Goal: Transaction & Acquisition: Purchase product/service

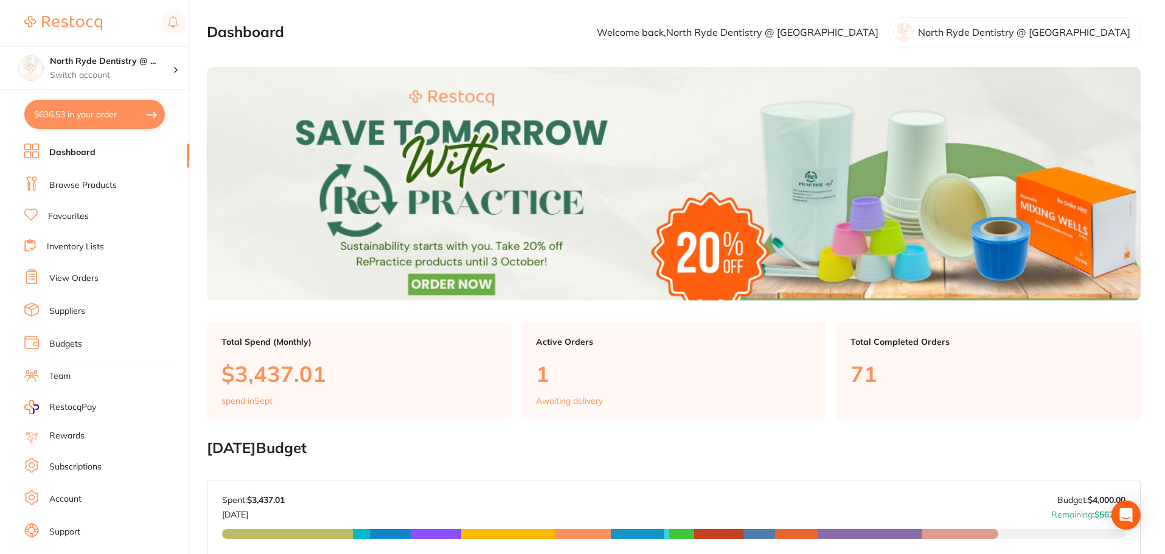
click at [57, 181] on link "Browse Products" at bounding box center [83, 185] width 68 height 12
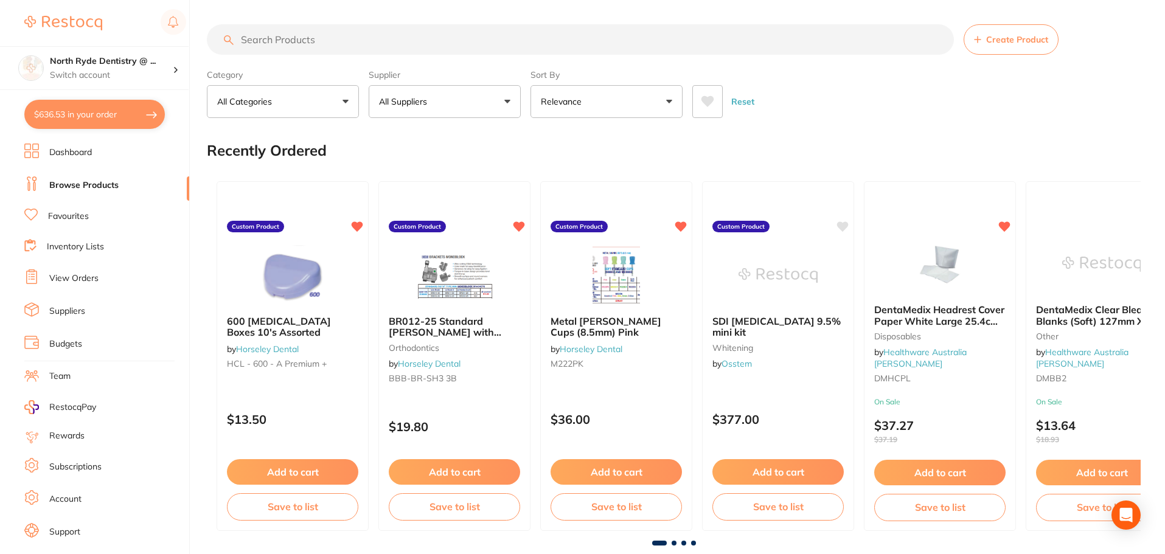
click at [269, 41] on input "search" at bounding box center [580, 39] width 747 height 30
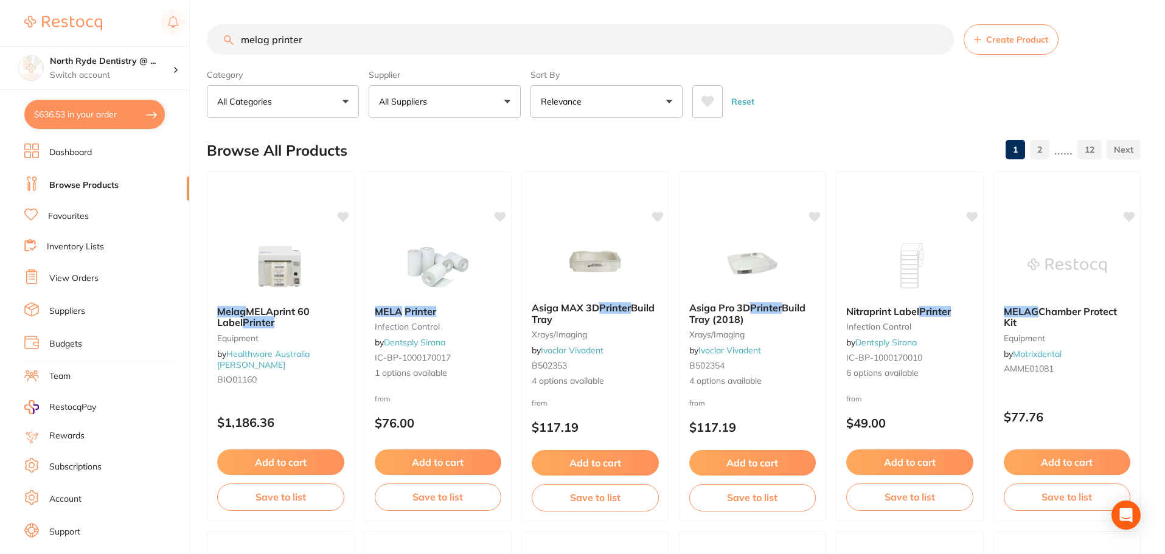
click at [371, 44] on input "melag printer" at bounding box center [580, 39] width 747 height 30
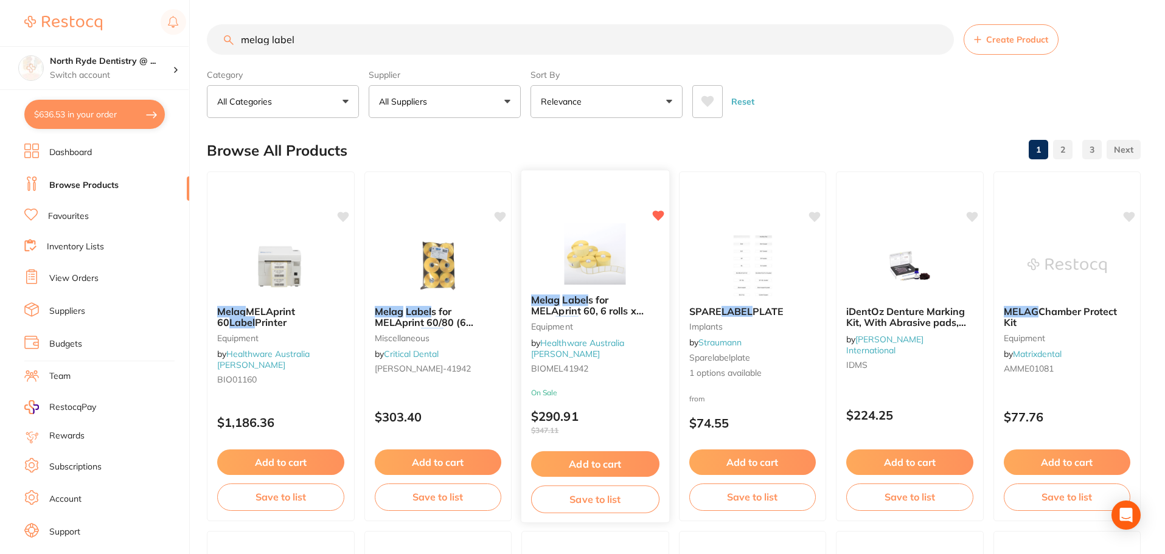
click at [614, 252] on img at bounding box center [595, 253] width 80 height 61
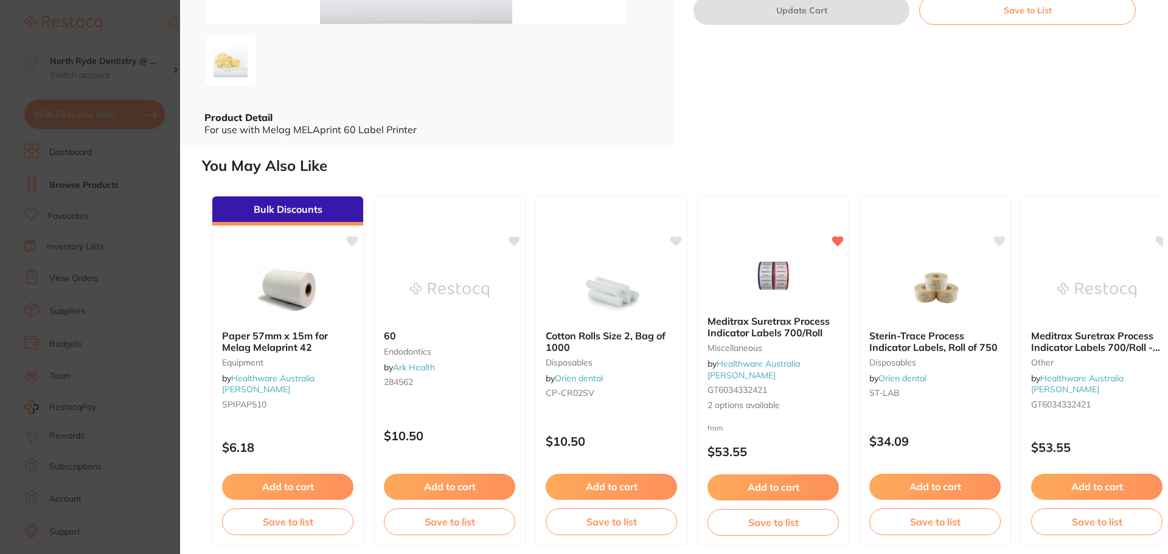
scroll to position [251, 0]
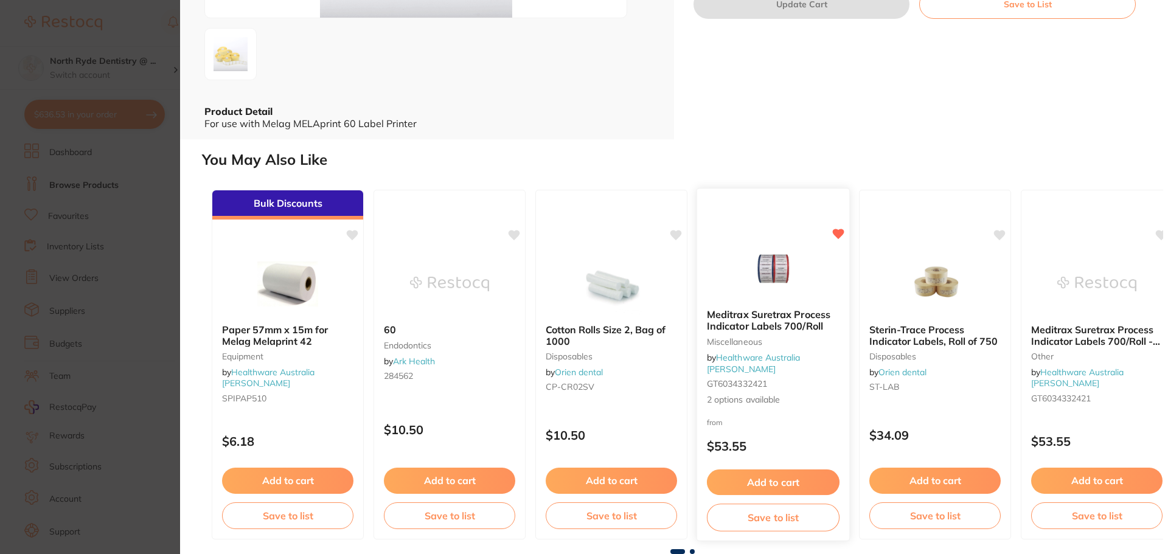
click at [773, 322] on b "Meditrax Suretrax Process Indicator Labels 700/Roll" at bounding box center [773, 321] width 133 height 23
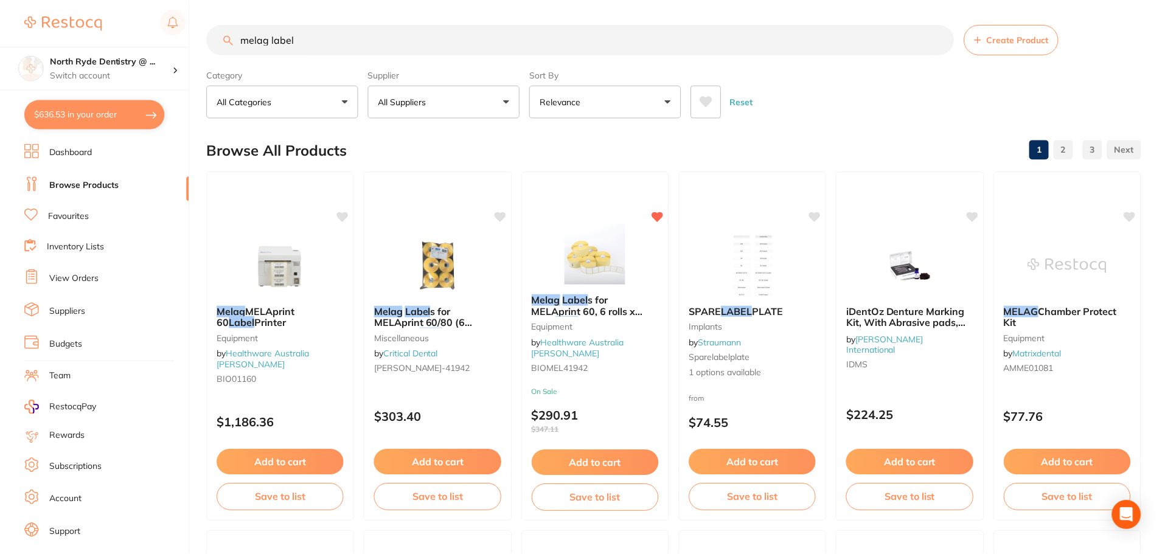
scroll to position [1, 0]
click at [447, 370] on small "[PERSON_NAME]-41942" at bounding box center [438, 368] width 127 height 10
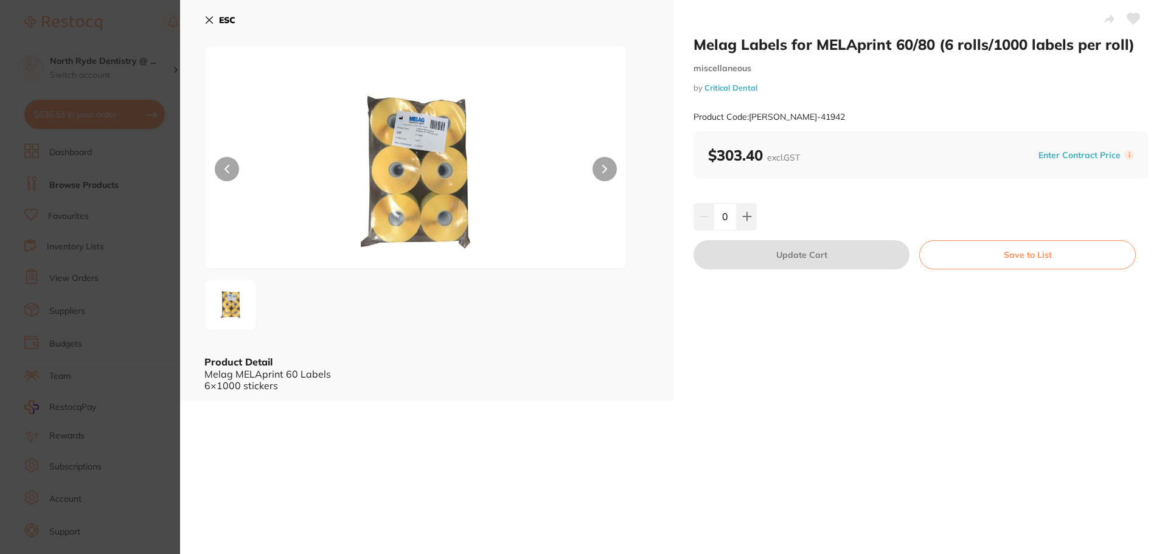
click at [203, 19] on div "ESC Product Detail Melag MELAprint 60 Labels 6×1000 stickers" at bounding box center [427, 200] width 494 height 401
click at [204, 20] on icon at bounding box center [209, 20] width 10 height 10
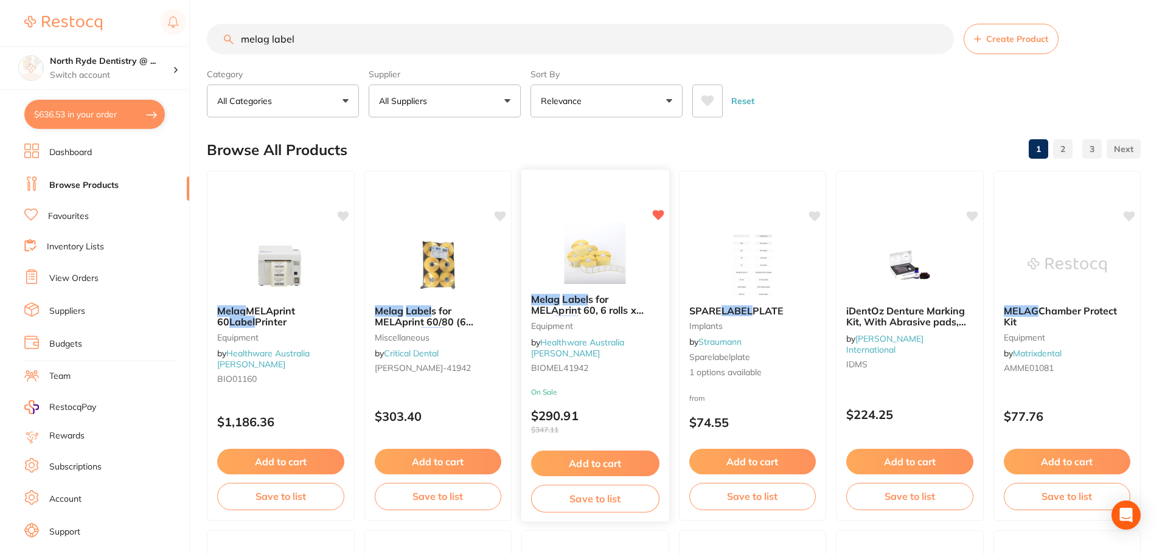
click at [590, 274] on img at bounding box center [595, 252] width 80 height 61
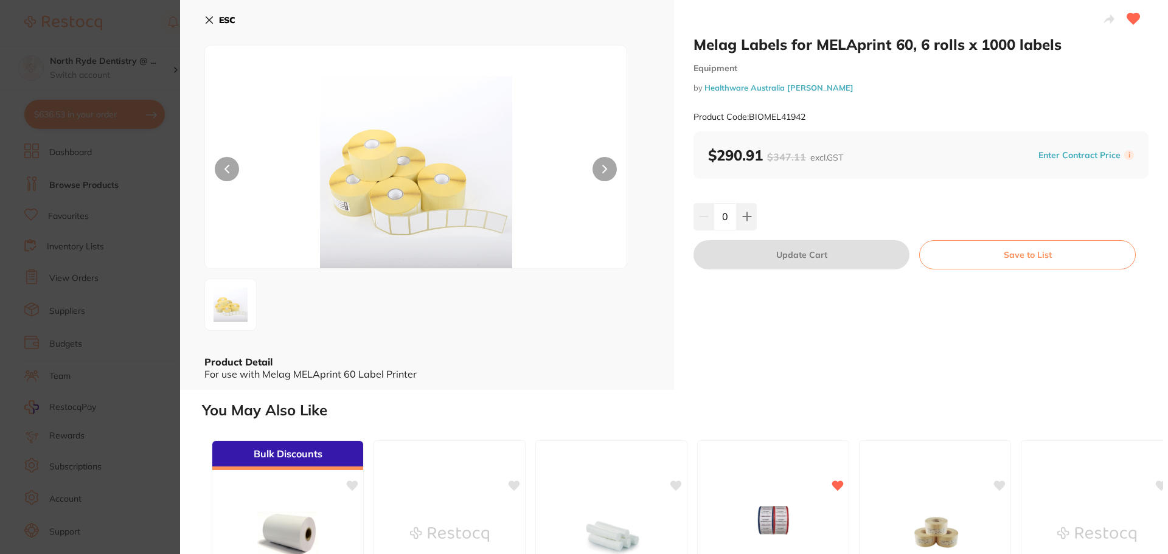
click at [206, 19] on icon at bounding box center [209, 20] width 10 height 10
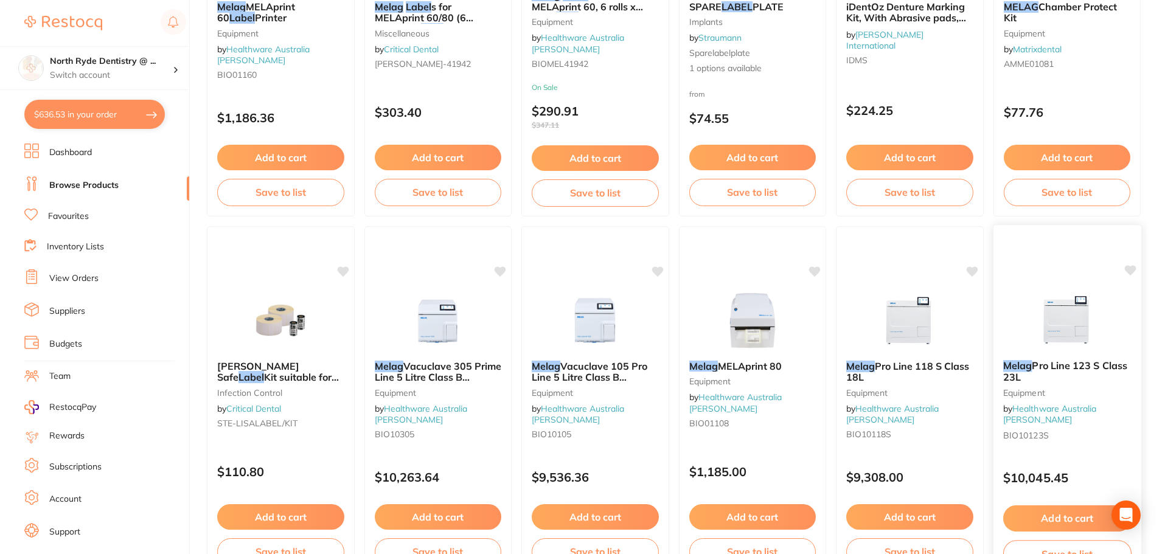
drag, startPoint x: 1062, startPoint y: 361, endPoint x: 1064, endPoint y: 350, distance: 11.7
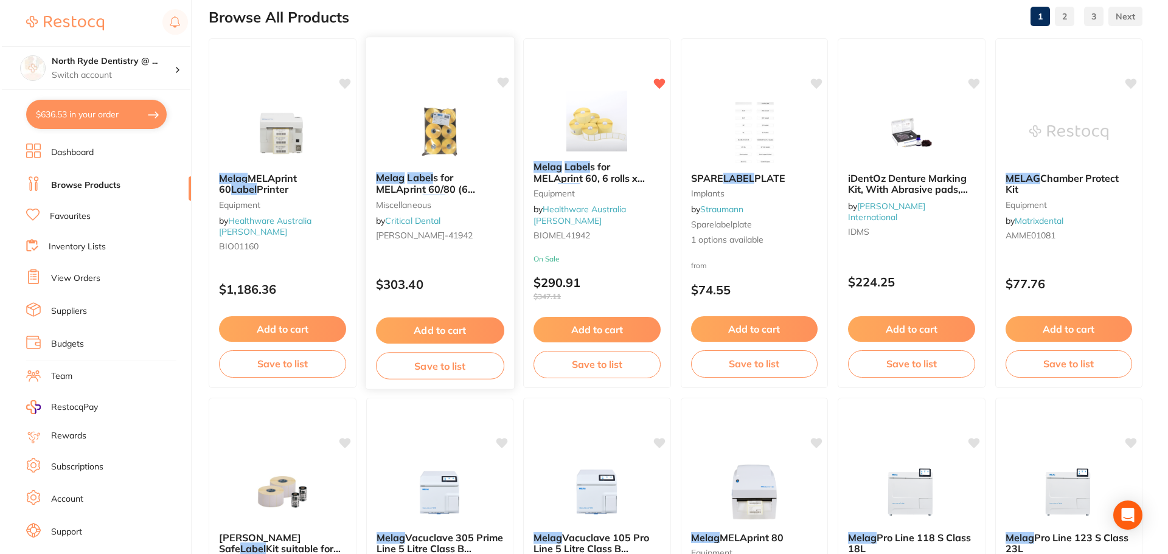
scroll to position [0, 0]
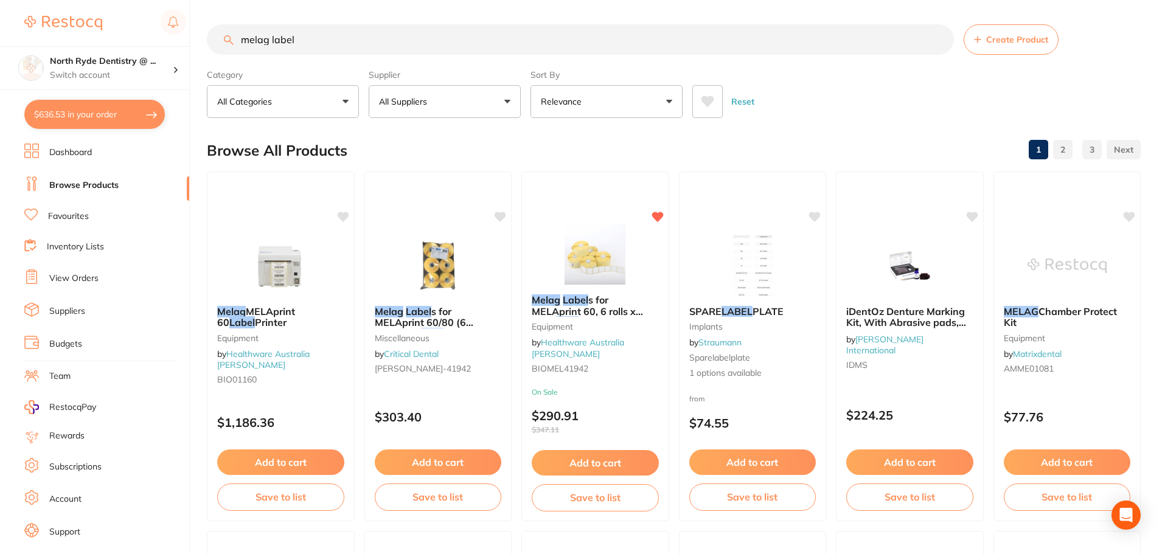
drag, startPoint x: 299, startPoint y: 41, endPoint x: 196, endPoint y: 34, distance: 102.4
click at [196, 34] on div "$636.53 North Ryde Dentistry @ ... Switch account North Ryde Dentistry @ [GEOGR…" at bounding box center [582, 277] width 1165 height 554
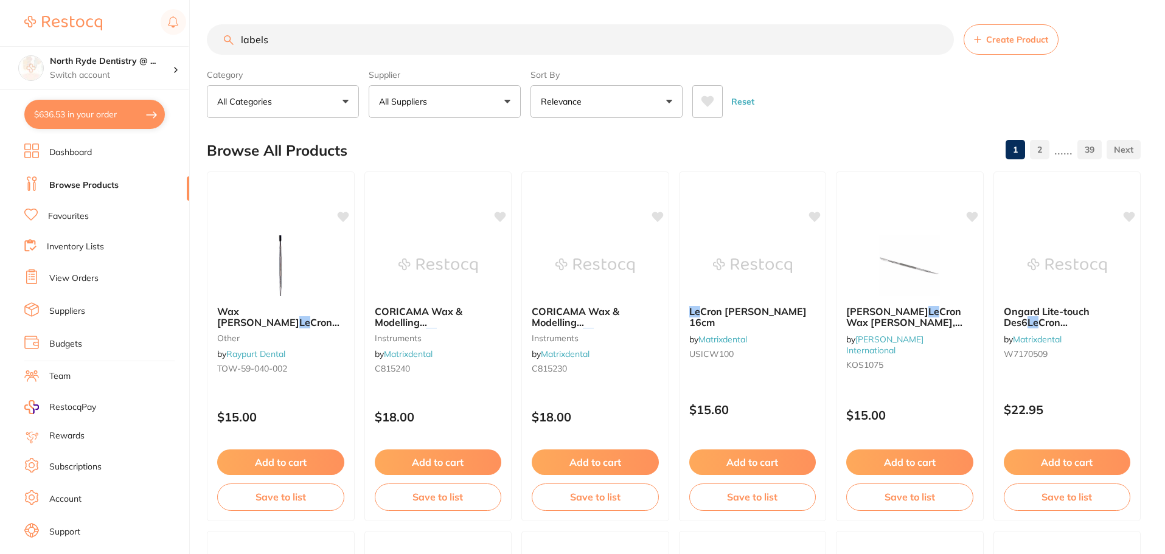
type input "labels"
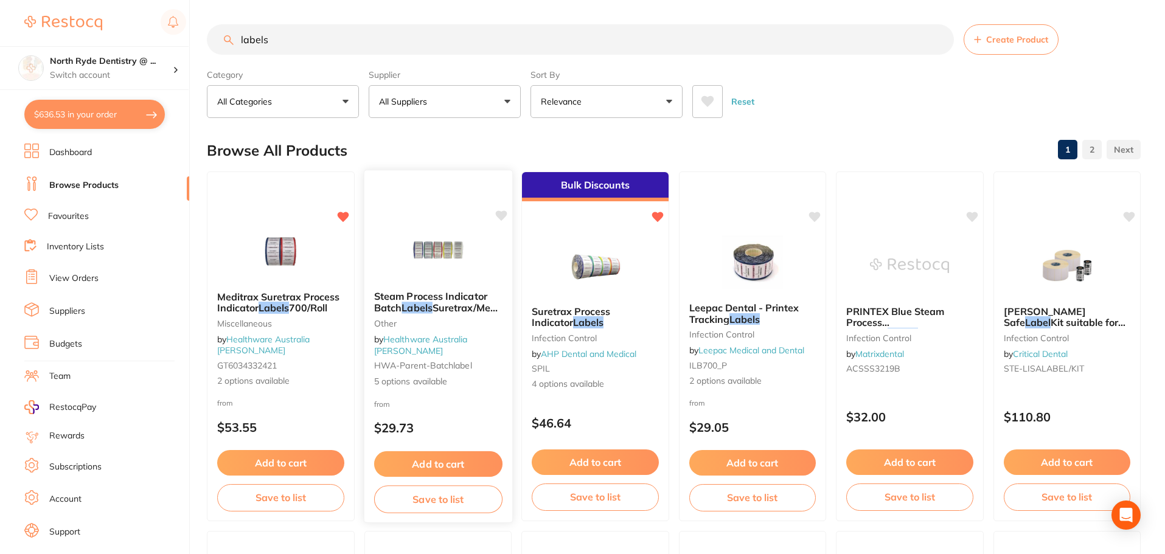
click at [436, 281] on img at bounding box center [438, 250] width 80 height 61
